Goal: Transaction & Acquisition: Purchase product/service

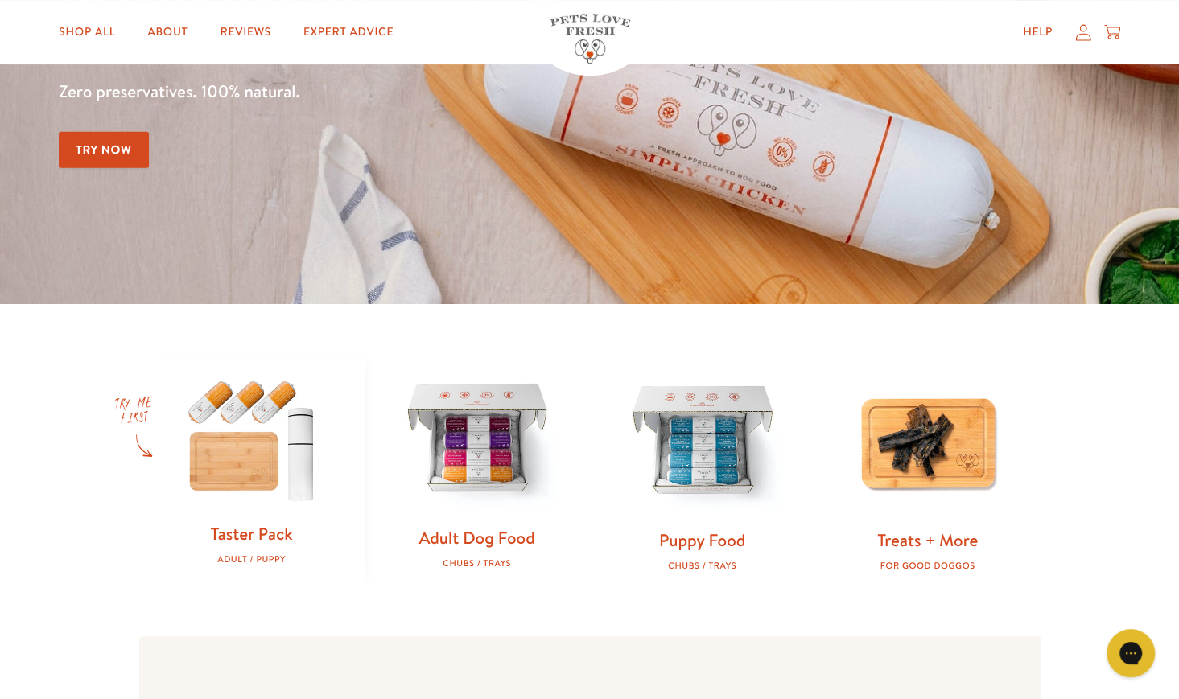
scroll to position [322, 0]
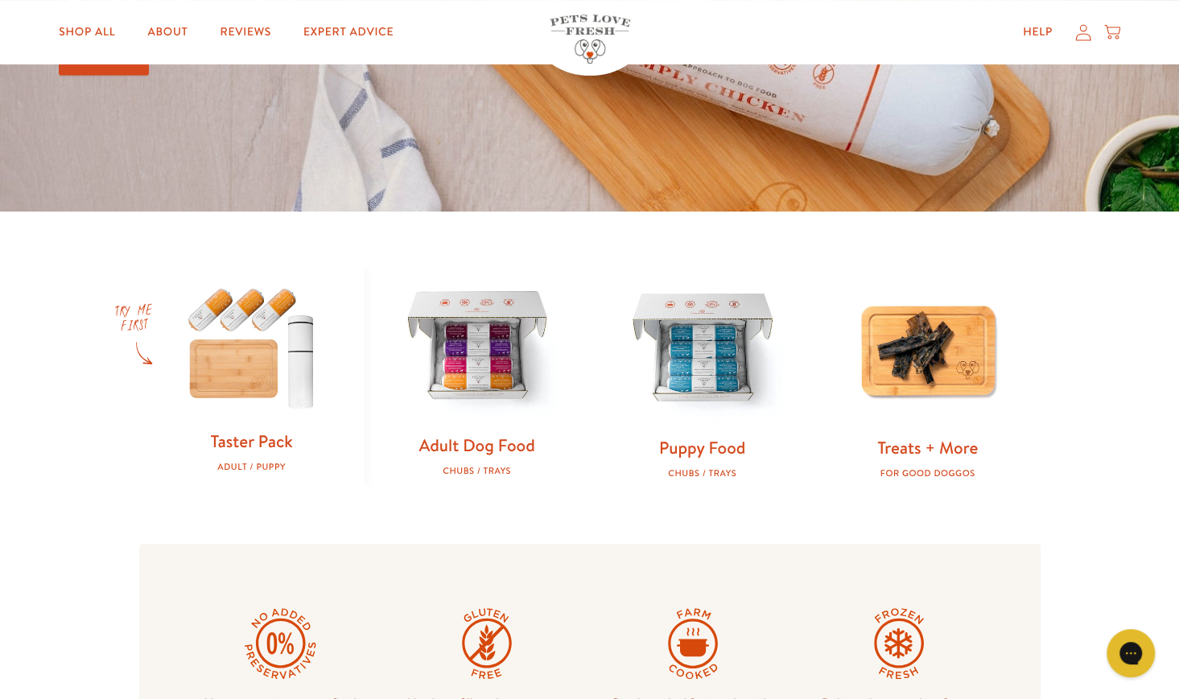
click at [462, 362] on img at bounding box center [477, 348] width 174 height 174
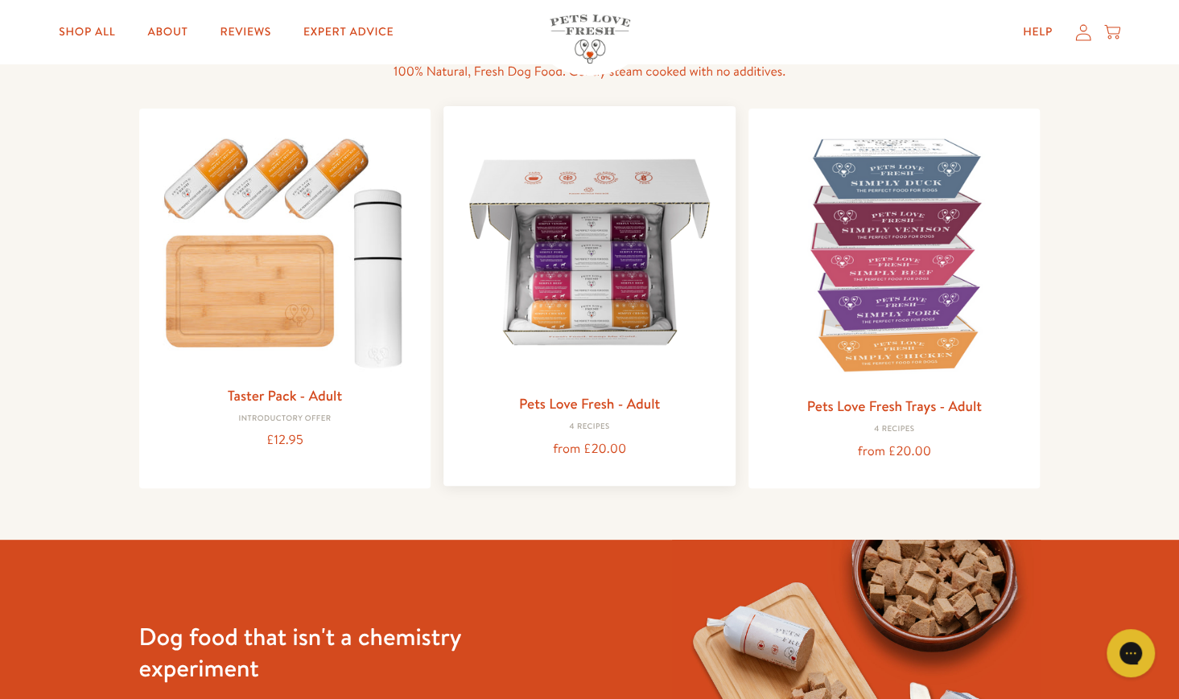
scroll to position [241, 0]
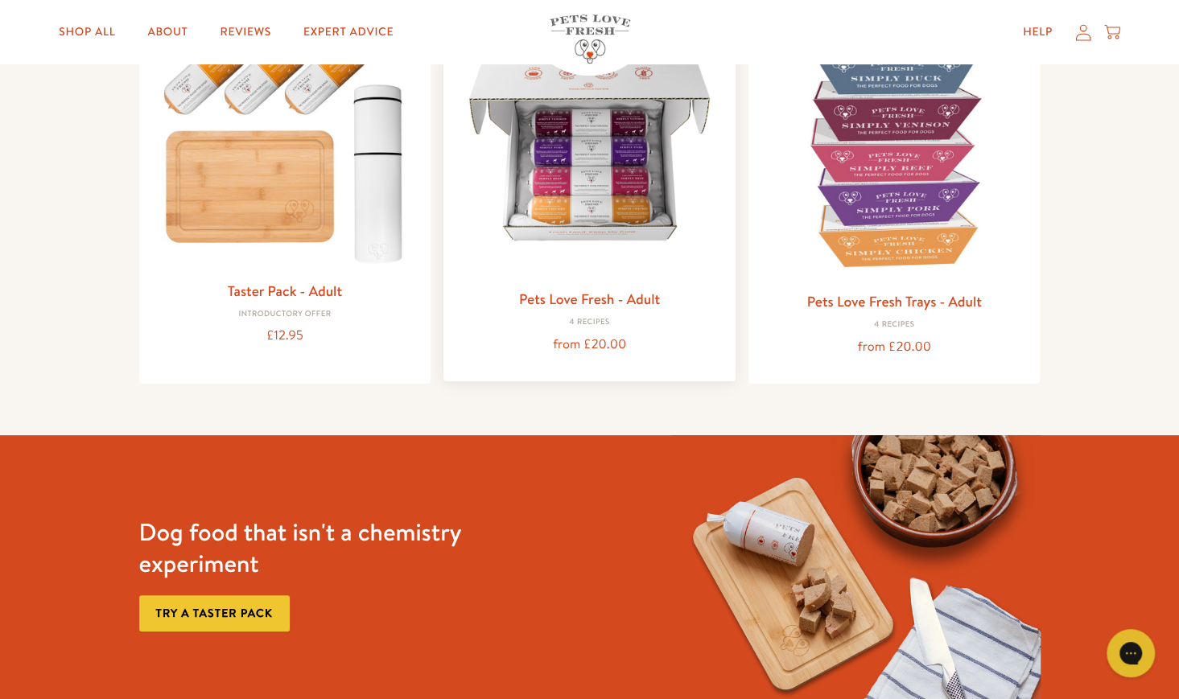
click at [597, 204] on img at bounding box center [589, 147] width 266 height 266
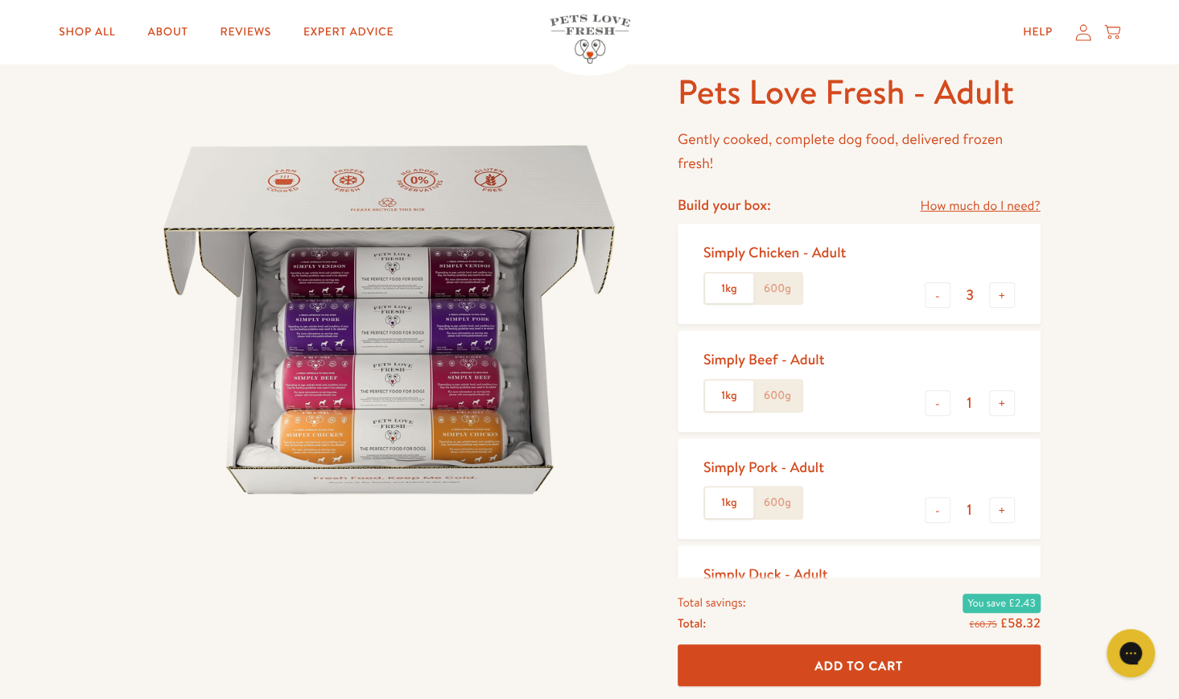
scroll to position [1, 0]
click at [938, 295] on button "-" at bounding box center [937, 295] width 26 height 26
click at [932, 299] on button "-" at bounding box center [937, 295] width 26 height 26
type input "1"
click at [998, 405] on button "+" at bounding box center [1002, 403] width 26 height 26
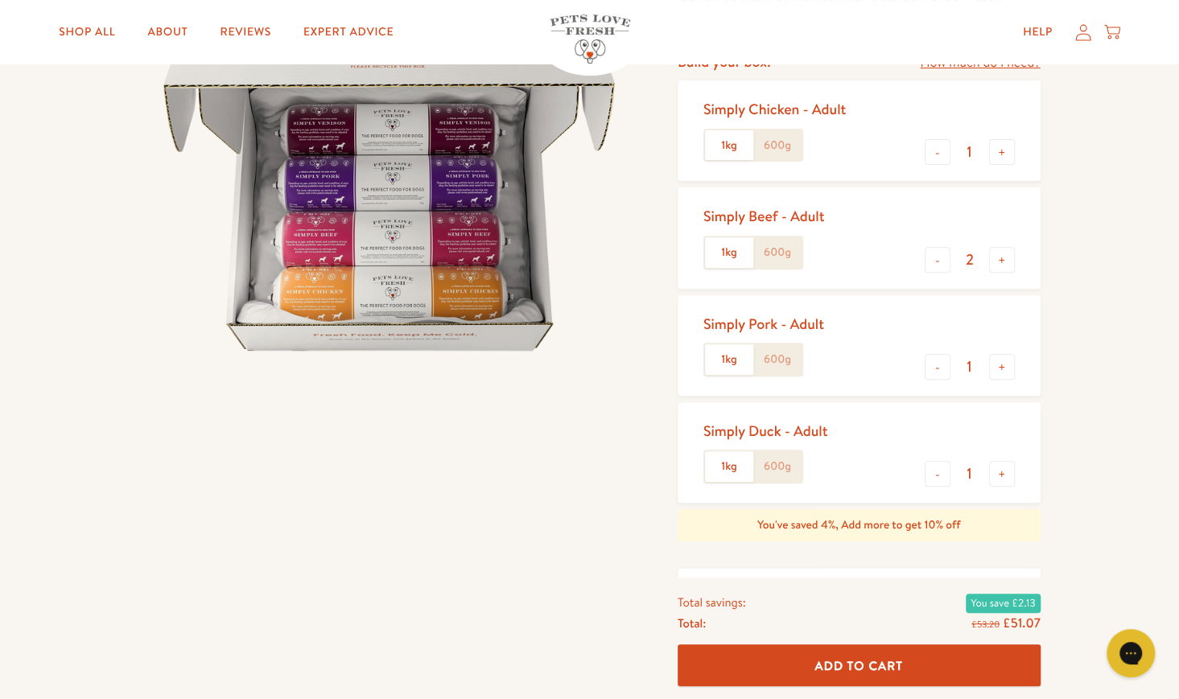
scroll to position [241, 0]
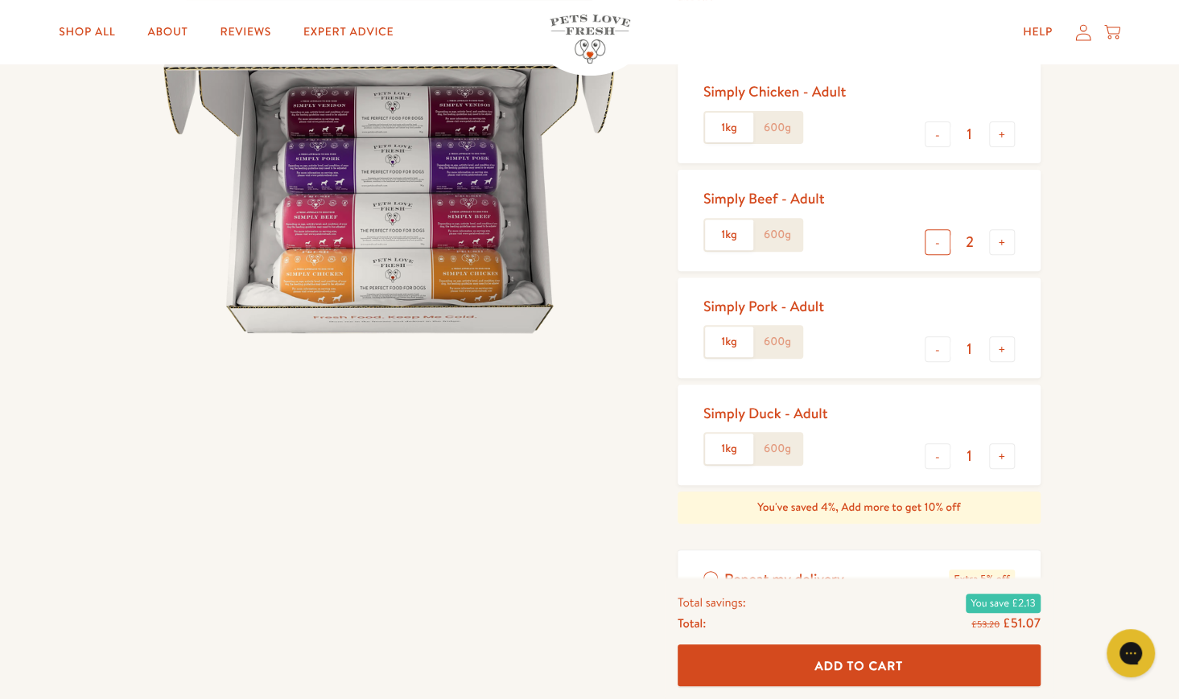
click at [939, 251] on button "-" at bounding box center [937, 242] width 26 height 26
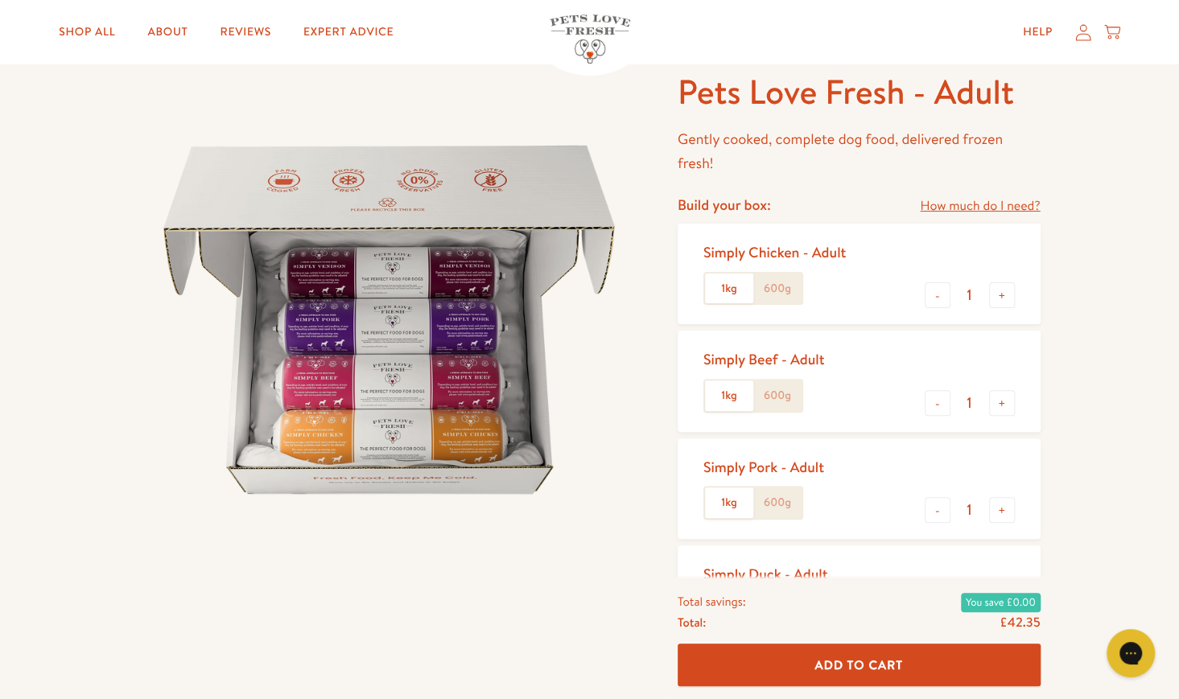
scroll to position [0, 0]
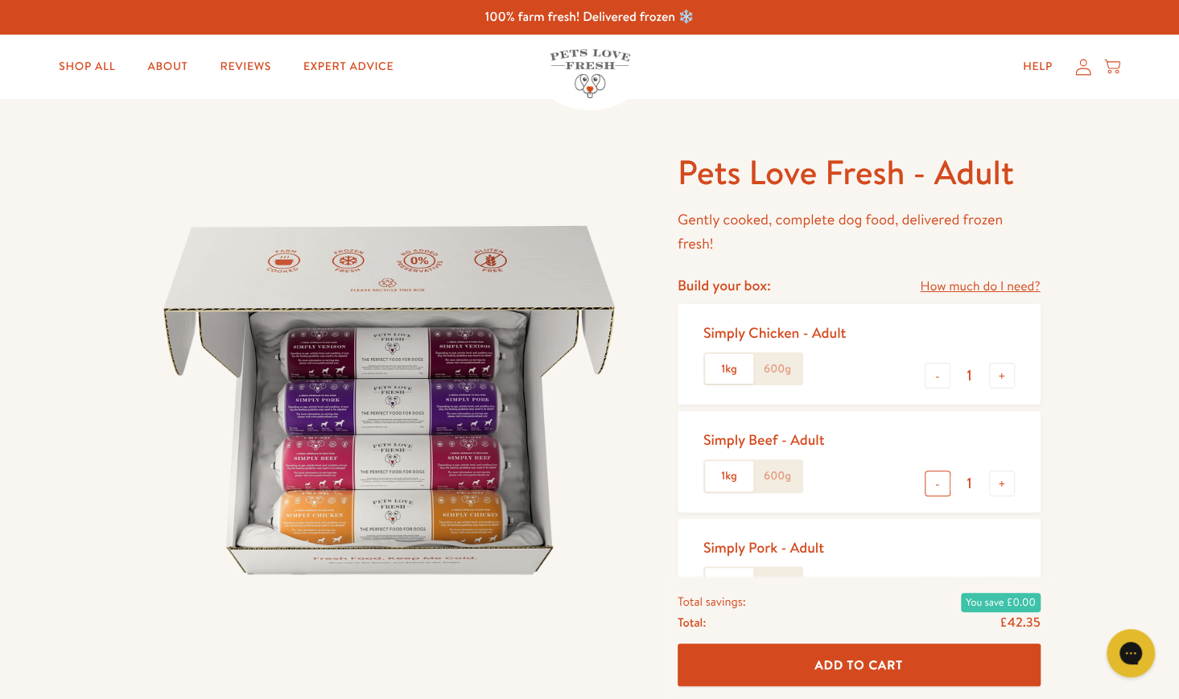
click at [939, 487] on button "-" at bounding box center [937, 484] width 26 height 26
type input "0"
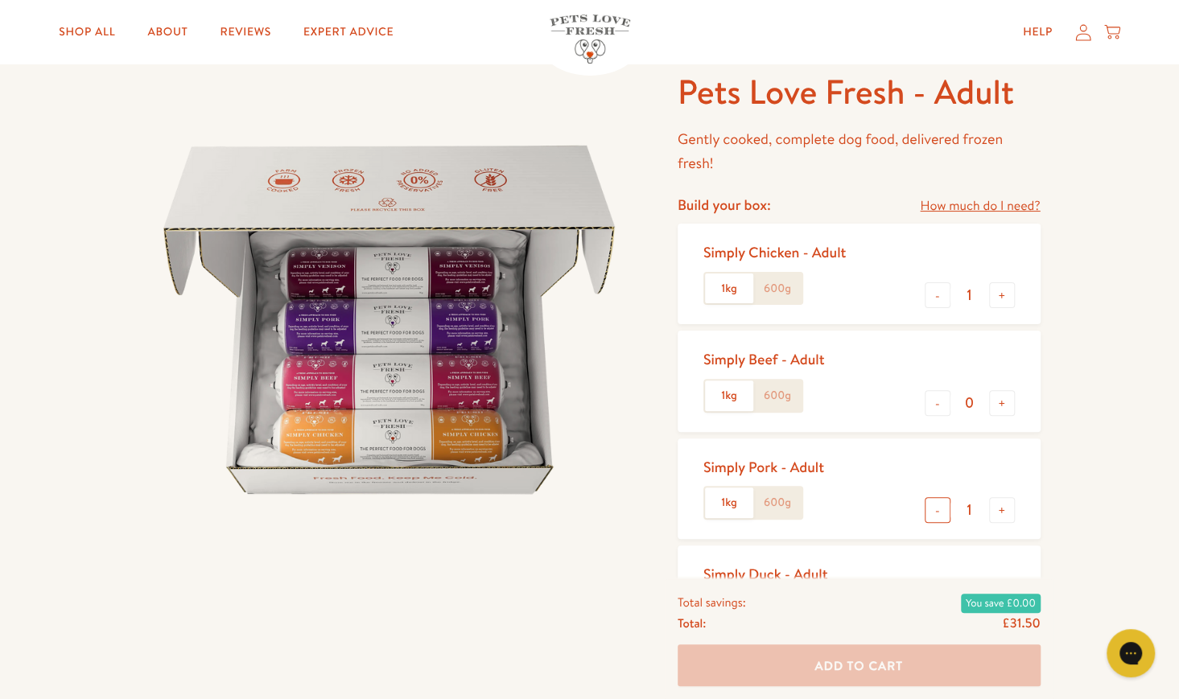
click at [941, 516] on button "-" at bounding box center [937, 510] width 26 height 26
type input "0"
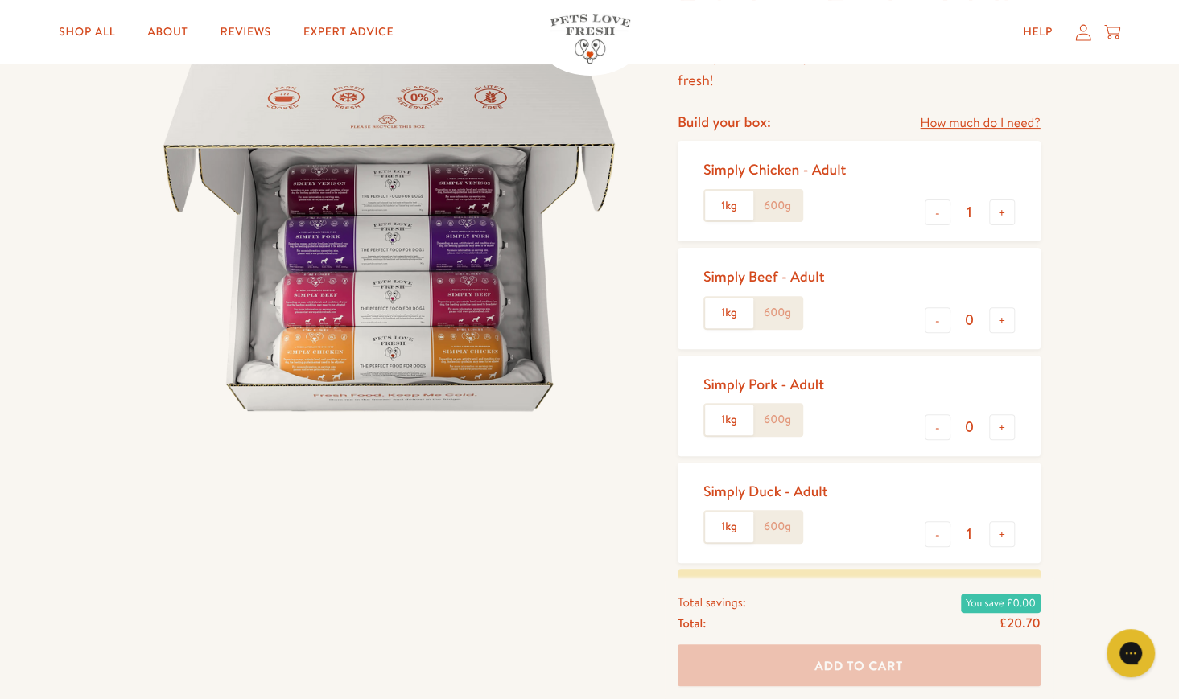
scroll to position [241, 0]
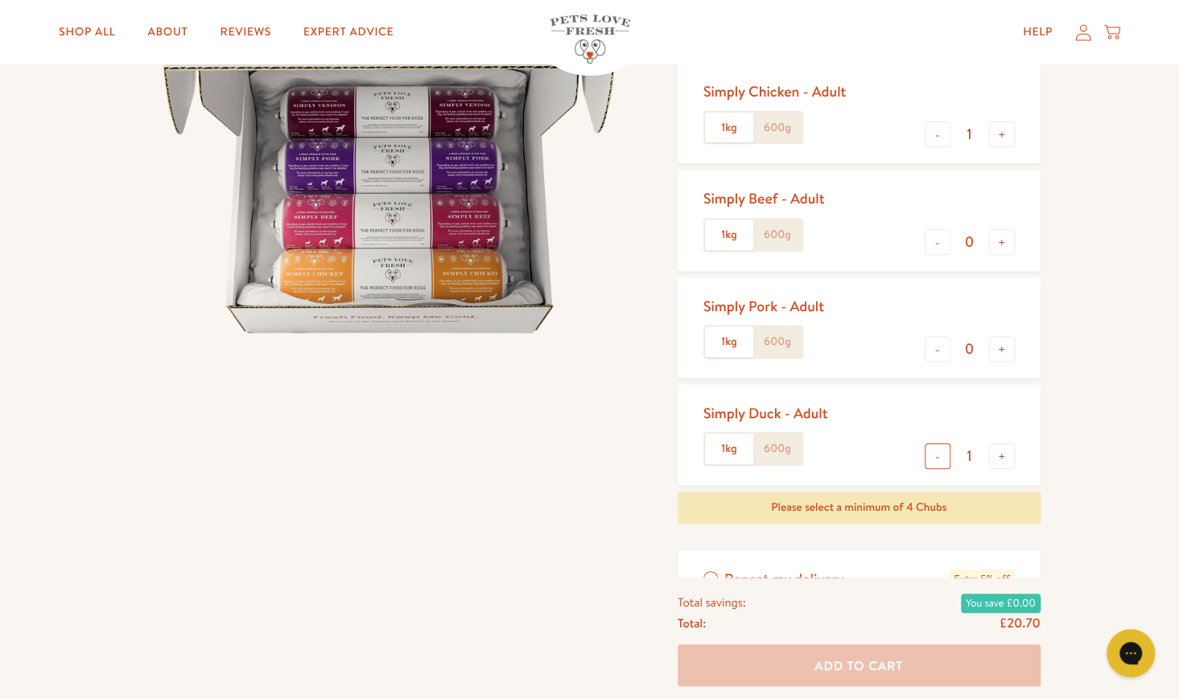
click at [933, 451] on button "-" at bounding box center [937, 456] width 26 height 26
type input "0"
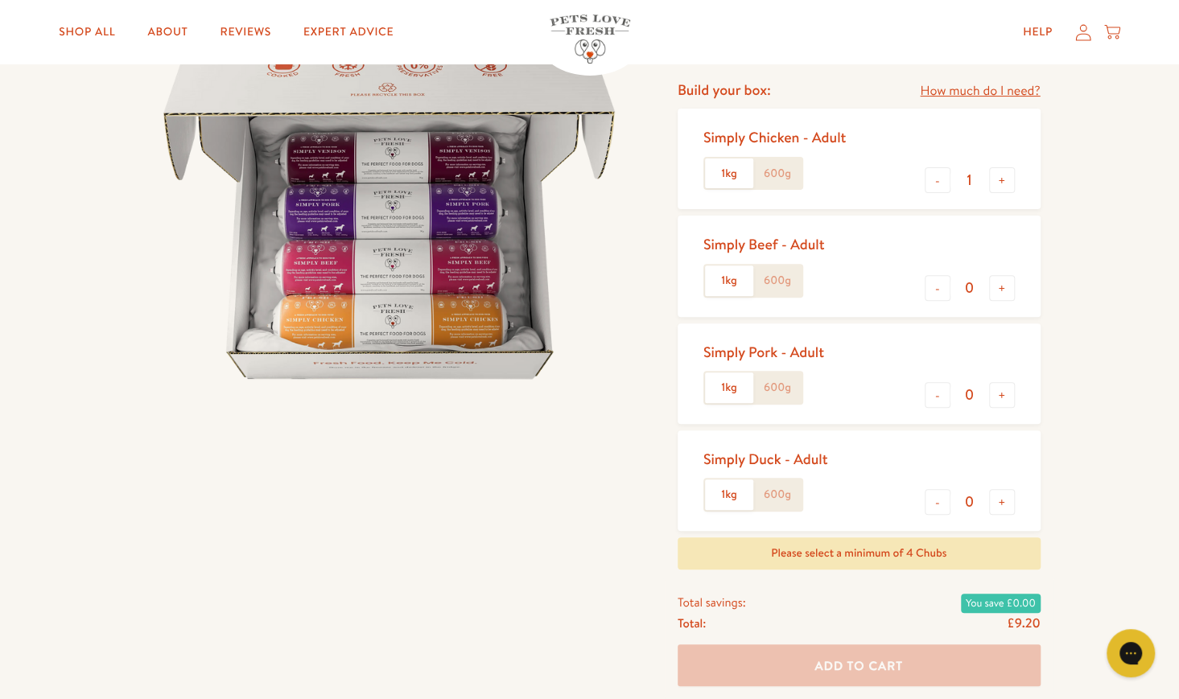
scroll to position [161, 0]
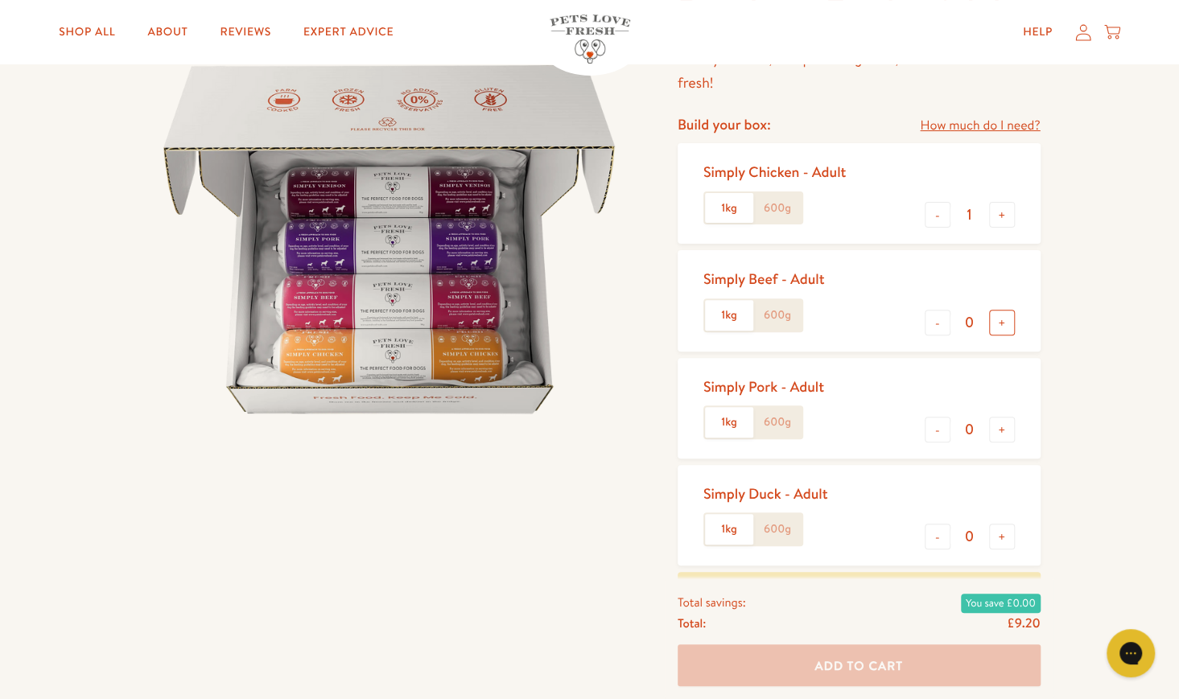
click at [1013, 323] on button "+" at bounding box center [1002, 323] width 26 height 26
type input "1"
click at [1002, 429] on button "+" at bounding box center [1002, 430] width 26 height 26
type input "1"
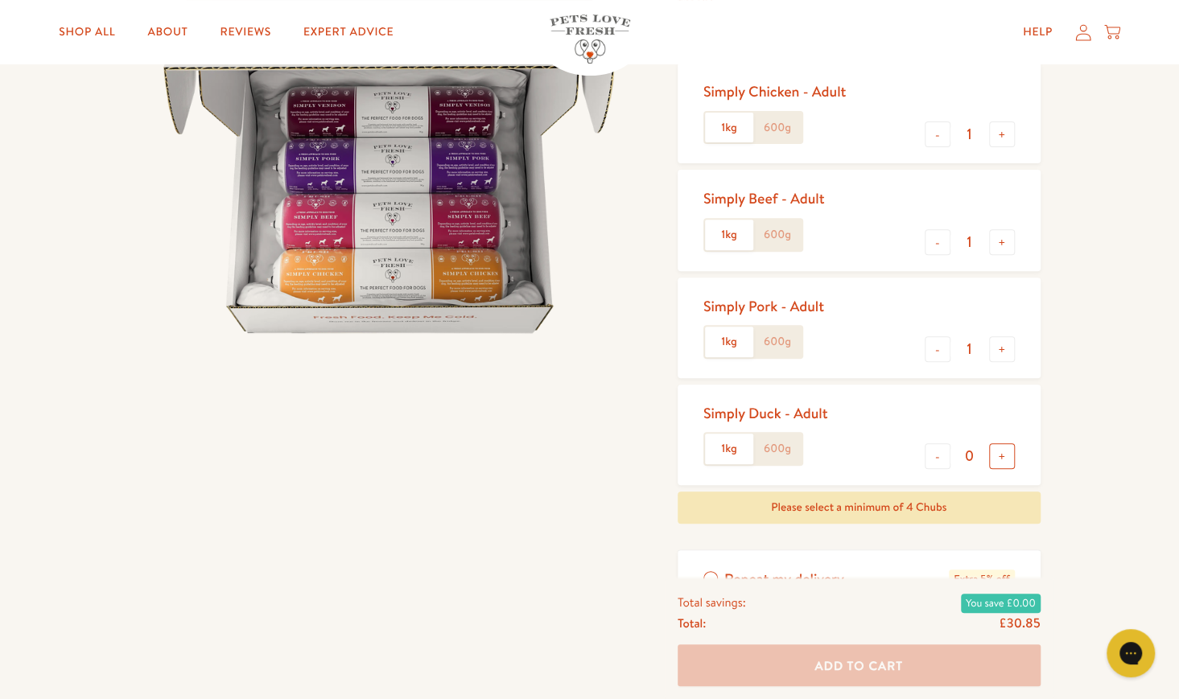
click at [1004, 453] on button "+" at bounding box center [1002, 456] width 26 height 26
type input "1"
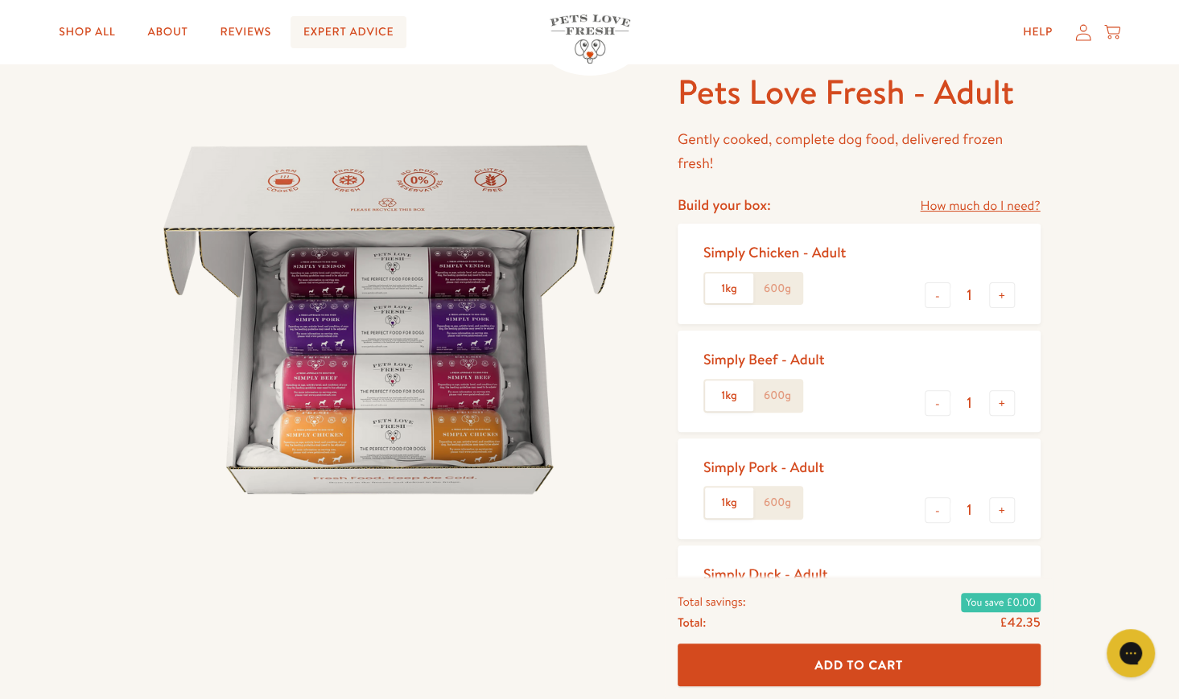
scroll to position [1, 0]
